Goal: Information Seeking & Learning: Learn about a topic

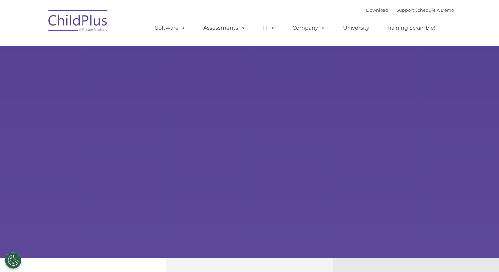
type input ""
select select "MEDIUM"
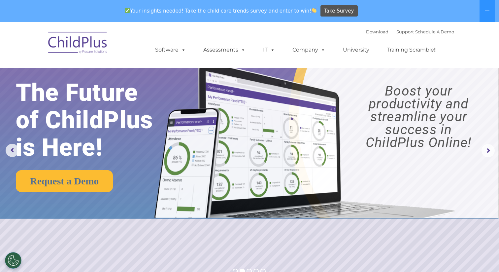
click at [320, 57] on ul "Software ChildPlus: The original and most widely-used Head Start data managemen…" at bounding box center [298, 50] width 312 height 26
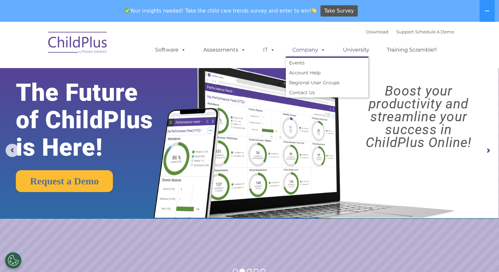
click at [324, 50] on span at bounding box center [321, 50] width 7 height 6
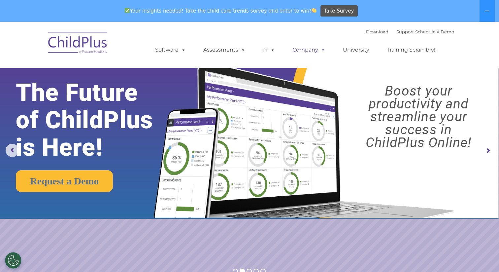
click at [324, 50] on span at bounding box center [321, 50] width 7 height 6
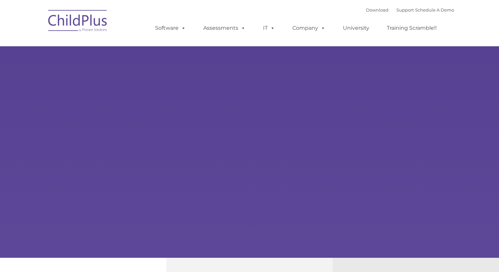
type input ""
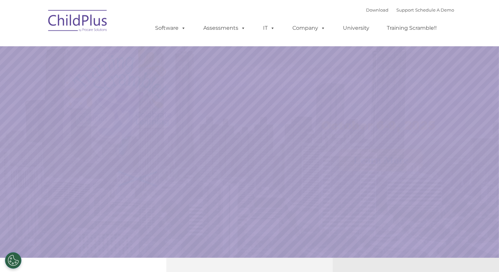
select select "MEDIUM"
